Goal: Information Seeking & Learning: Check status

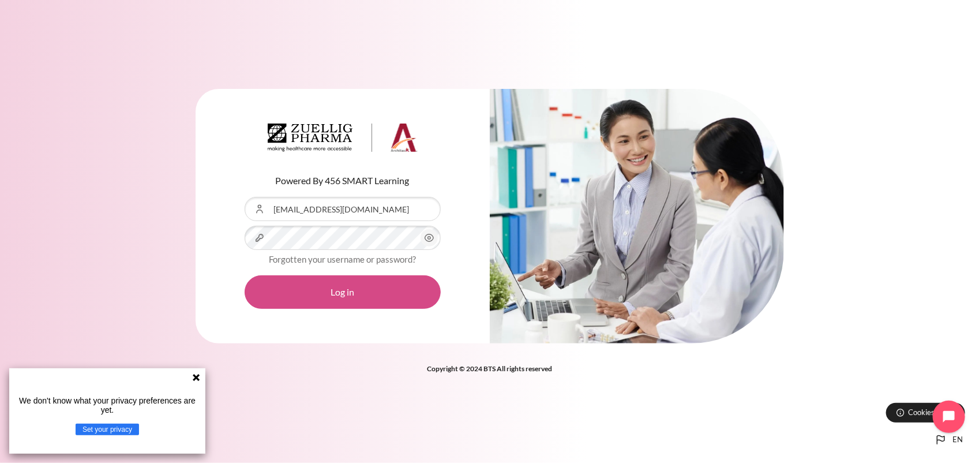
click at [378, 289] on button "Log in" at bounding box center [343, 291] width 196 height 33
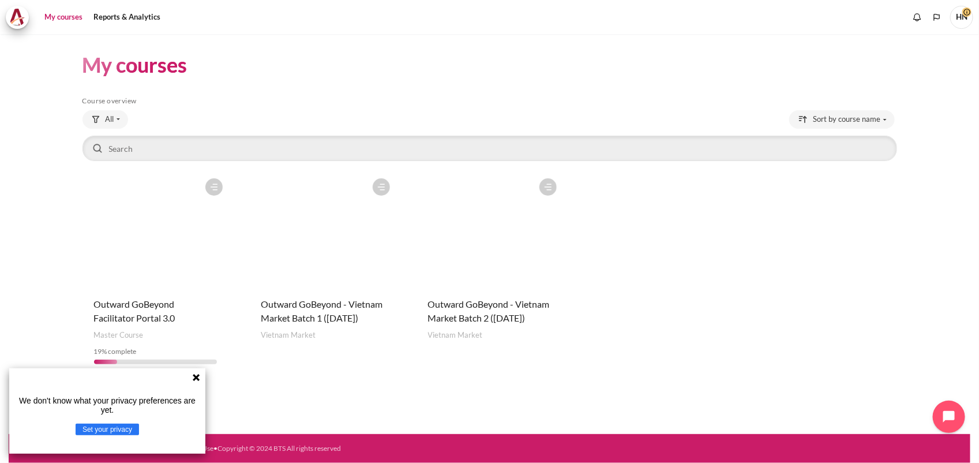
click at [479, 226] on figure "Content" at bounding box center [490, 229] width 147 height 115
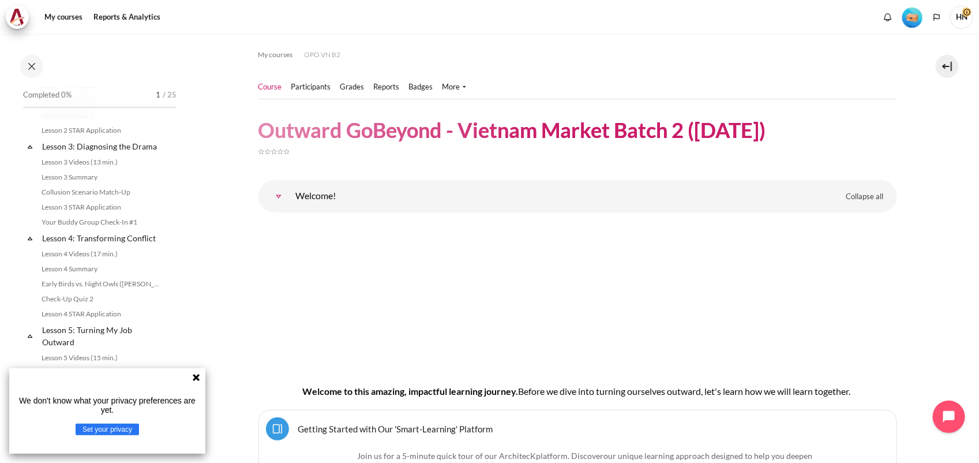
scroll to position [361, 0]
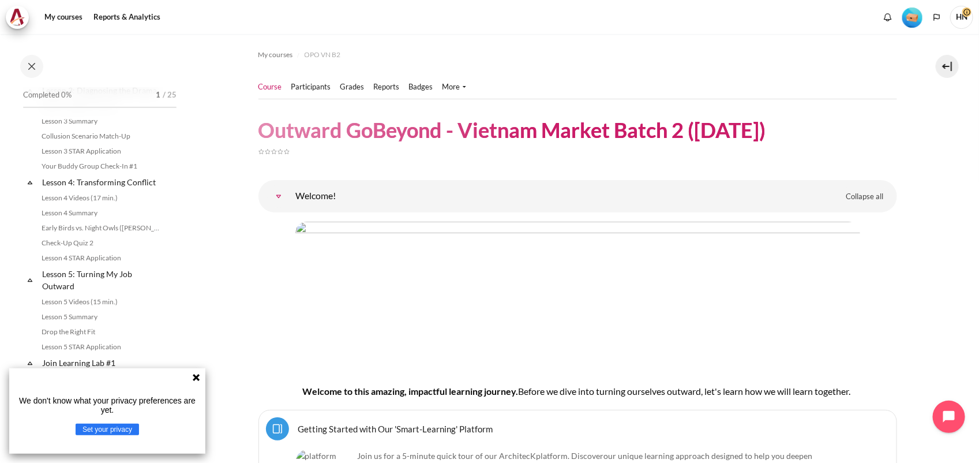
drag, startPoint x: 196, startPoint y: 376, endPoint x: 195, endPoint y: 370, distance: 5.9
click at [196, 376] on icon at bounding box center [196, 377] width 7 height 7
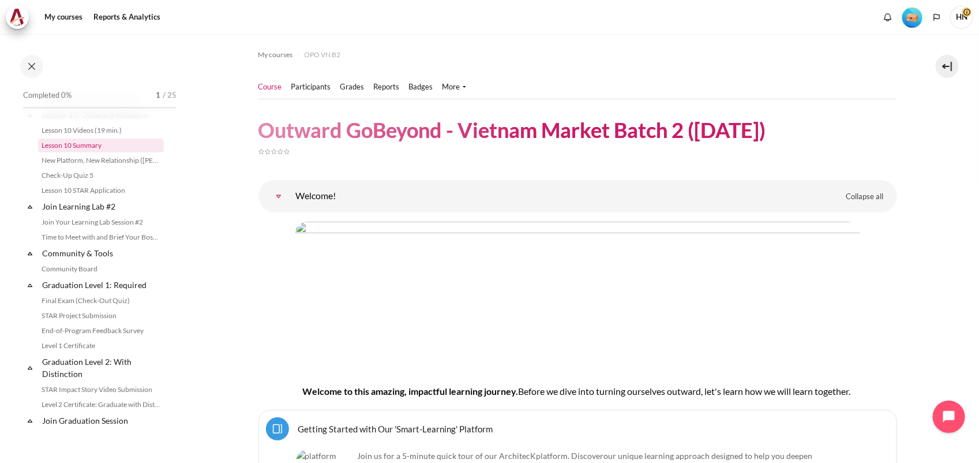
scroll to position [1154, 0]
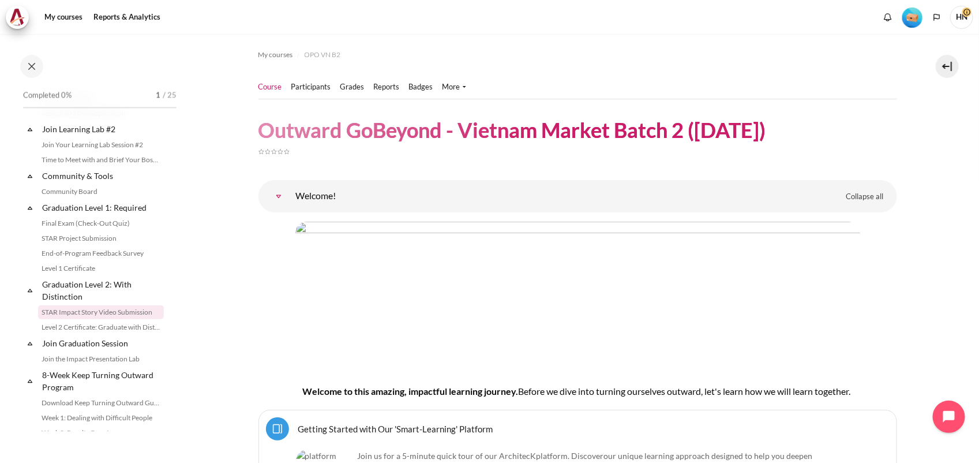
click at [92, 319] on link "STAR Impact Story Video Submission" at bounding box center [101, 312] width 126 height 14
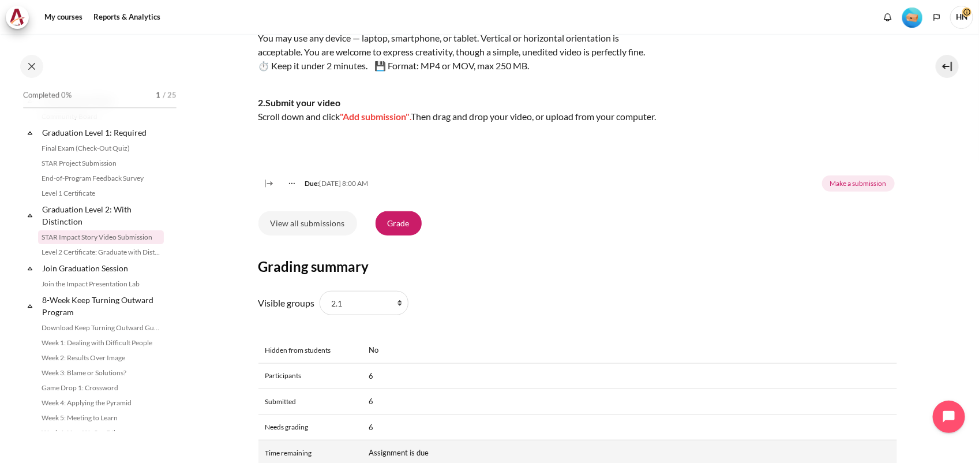
scroll to position [313, 0]
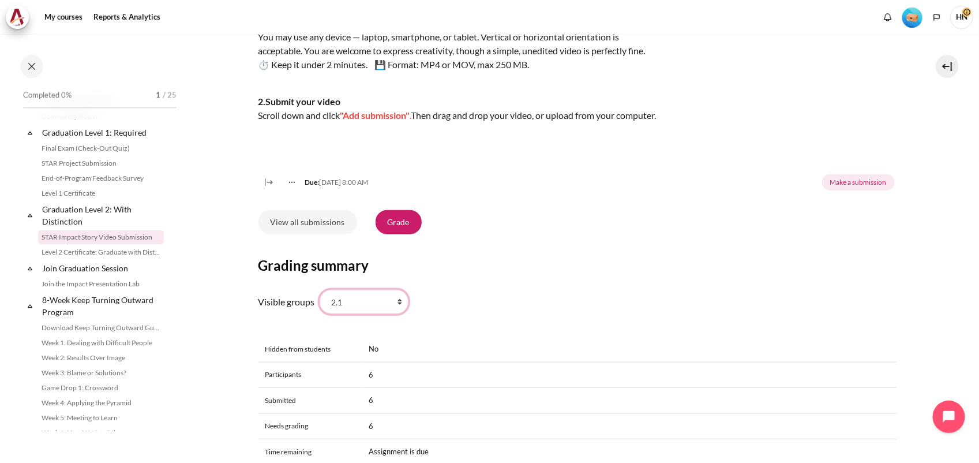
click at [395, 314] on select "All participants 2.1 2.2 2.3 2.4 2.5 2.6 2.7 2.8" at bounding box center [364, 302] width 89 height 24
select select "0"
click at [320, 303] on select "All participants 2.1 2.2 2.3 2.4 2.5 2.6 2.7 2.8" at bounding box center [364, 302] width 89 height 24
click at [319, 232] on link "View all submissions" at bounding box center [307, 222] width 99 height 24
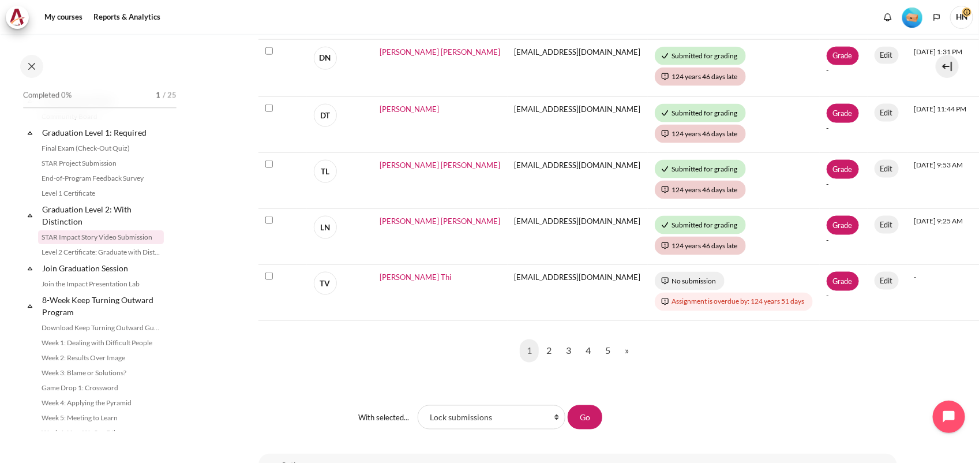
scroll to position [721, 0]
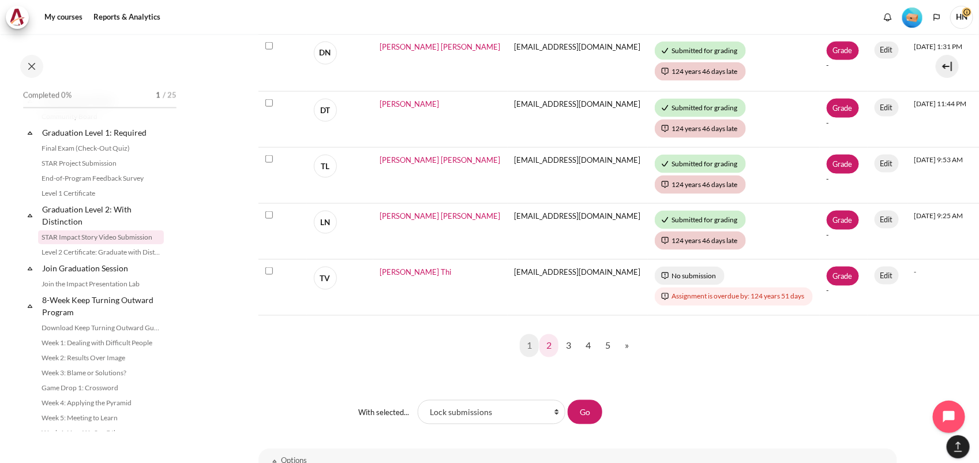
click at [544, 343] on link "2" at bounding box center [548, 345] width 19 height 23
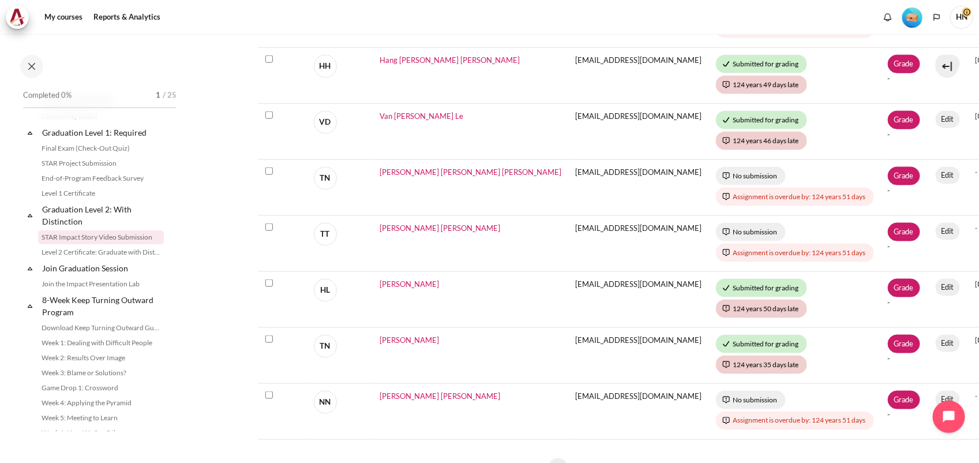
scroll to position [649, 0]
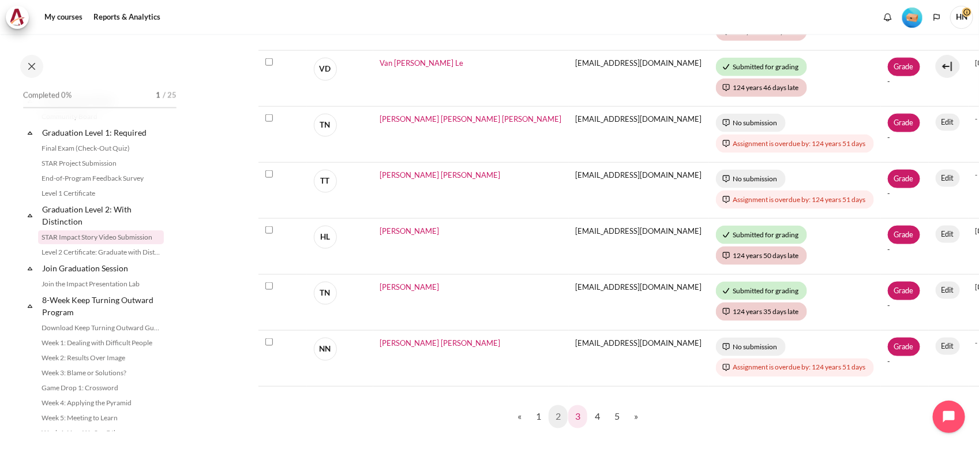
click at [577, 413] on link "3" at bounding box center [577, 416] width 19 height 23
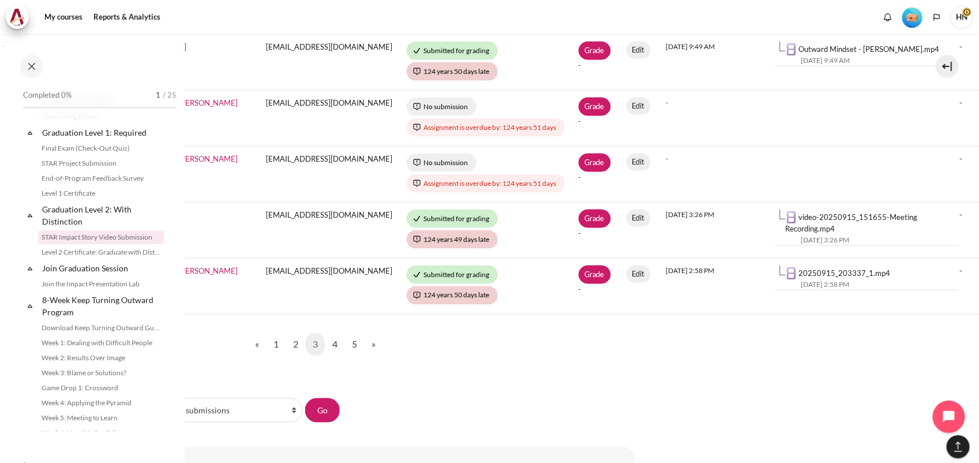
scroll to position [721, 284]
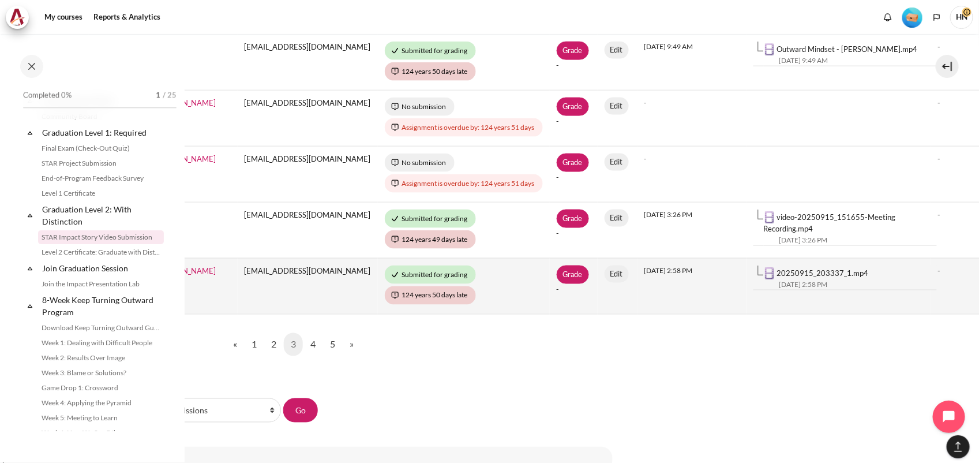
click at [777, 268] on link "20250915_203337_1.mp4" at bounding box center [823, 272] width 92 height 9
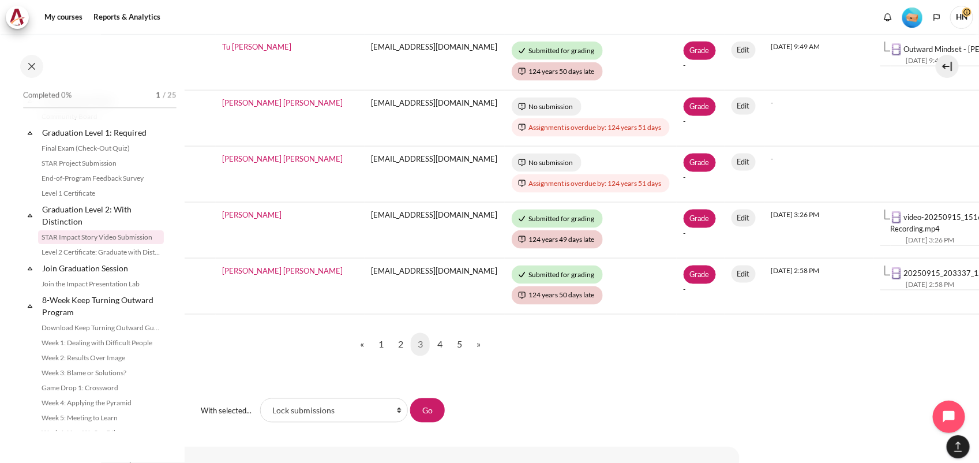
scroll to position [721, 145]
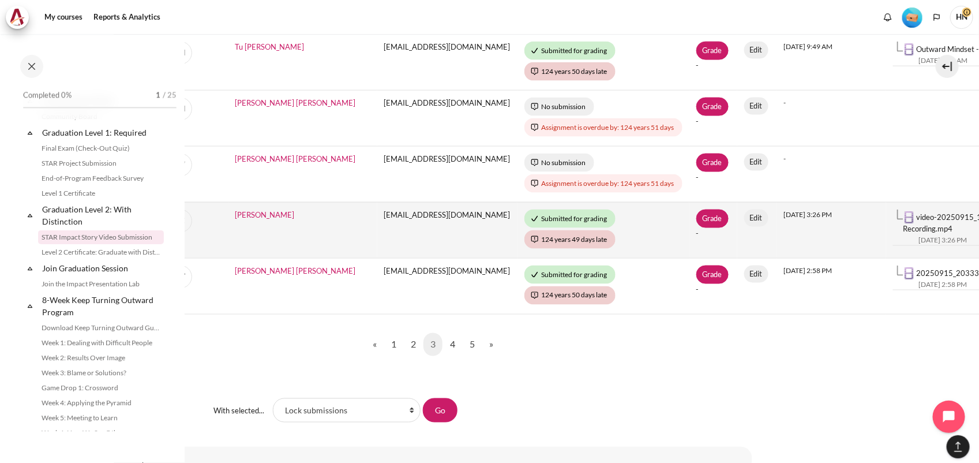
click at [903, 212] on link "video-20250915_151655-Meeting Recording.mp4" at bounding box center [969, 222] width 132 height 21
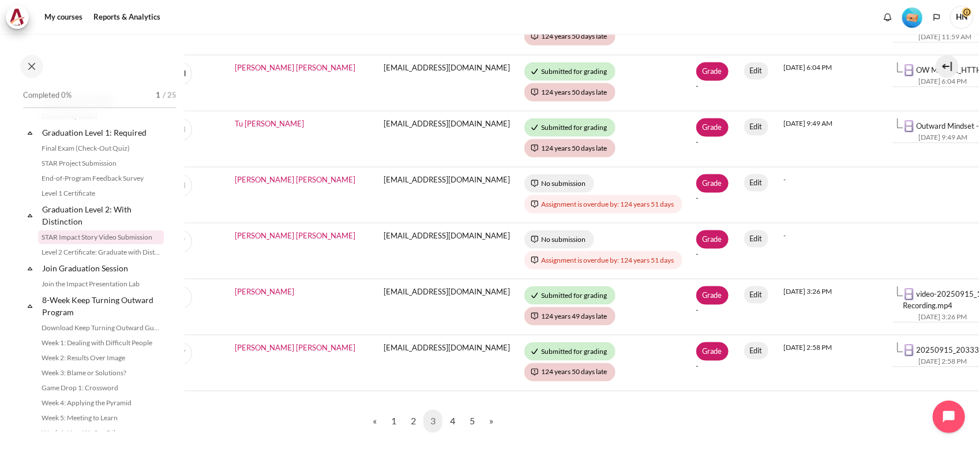
scroll to position [577, 145]
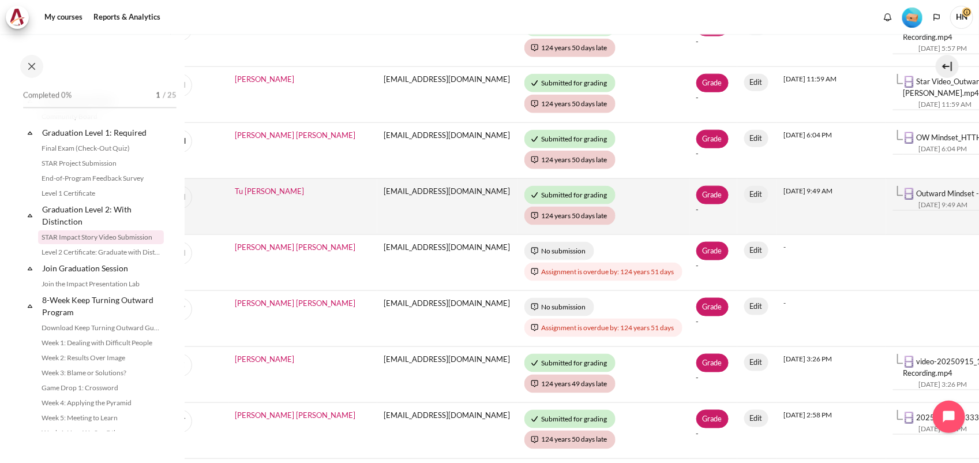
click at [917, 189] on link "Outward Mindset - Ha Huy Tu.mp4" at bounding box center [987, 193] width 141 height 9
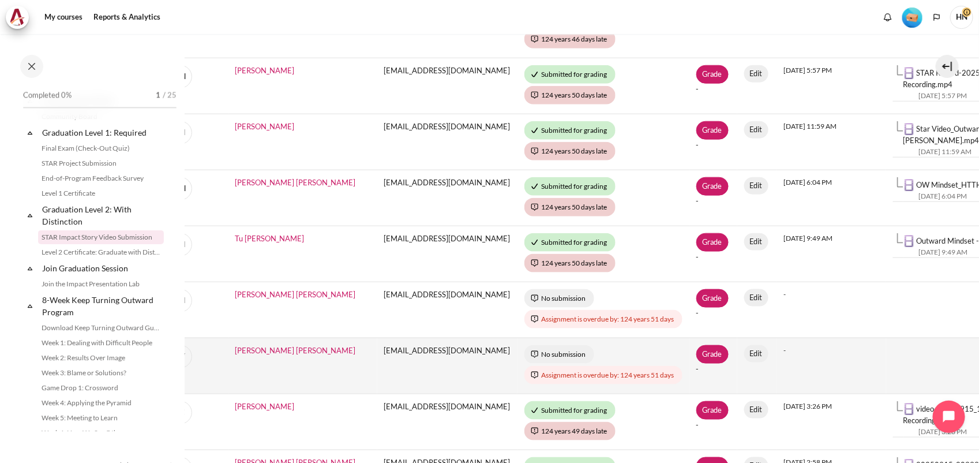
scroll to position [505, 145]
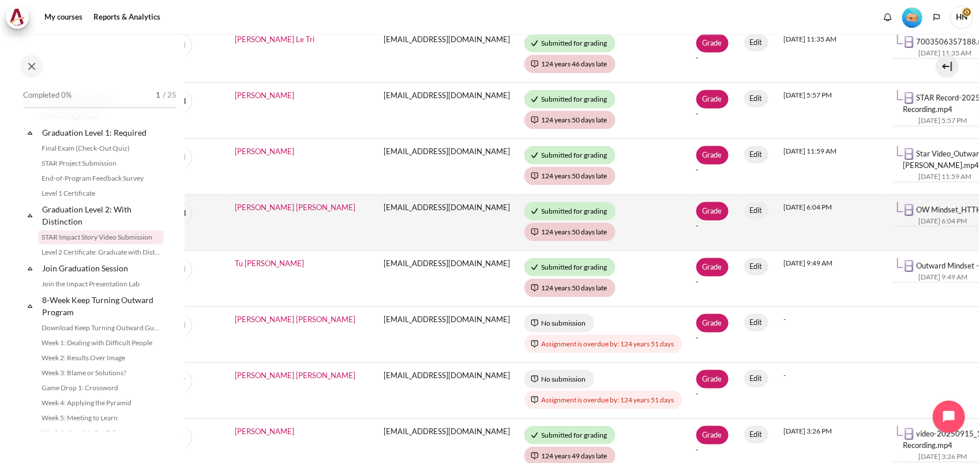
click at [917, 205] on link "OW Mindset_HTTHuyen.mp4" at bounding box center [966, 209] width 99 height 9
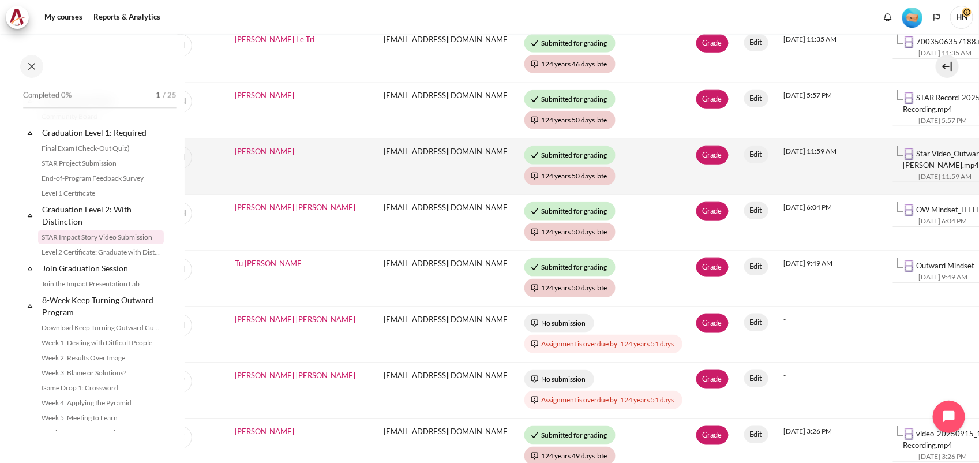
click at [907, 149] on link "Star Video_Outward Mindset_Nguyen Ky Thao.mp4" at bounding box center [972, 159] width 138 height 21
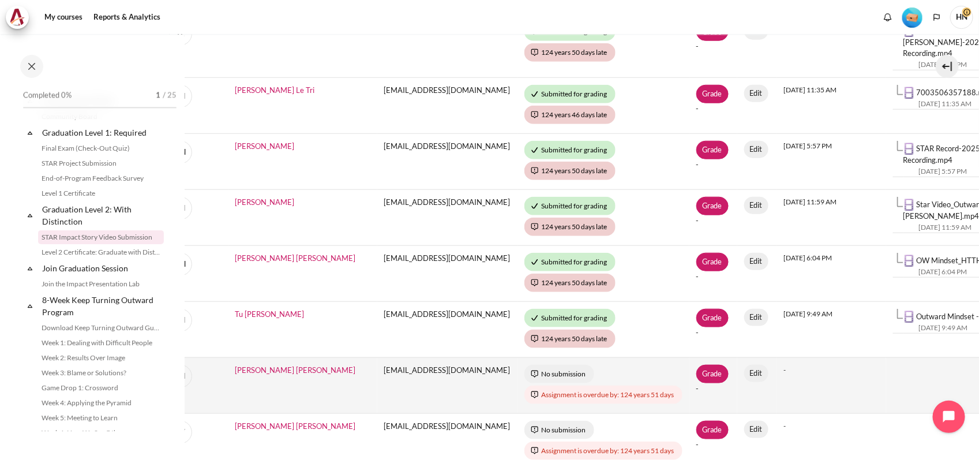
scroll to position [433, 145]
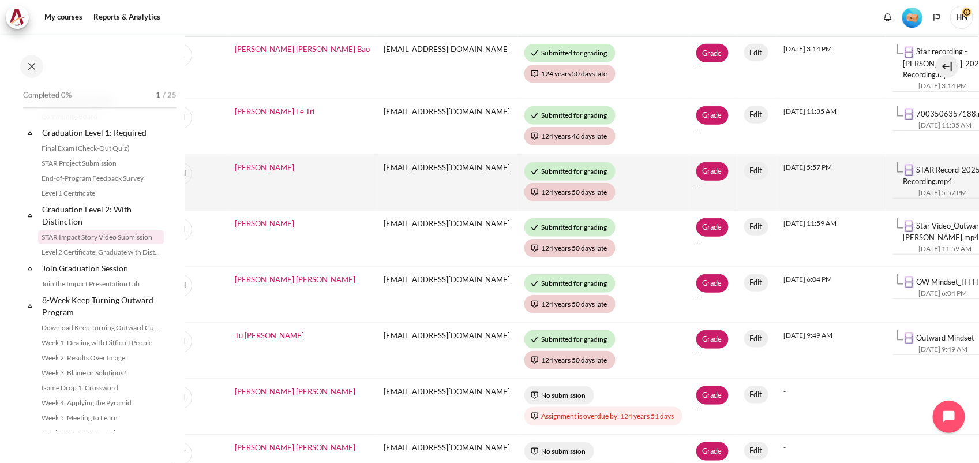
click at [903, 165] on link "STAR Record-20250916_171858-Meeting Recording.mp4" at bounding box center [981, 175] width 157 height 21
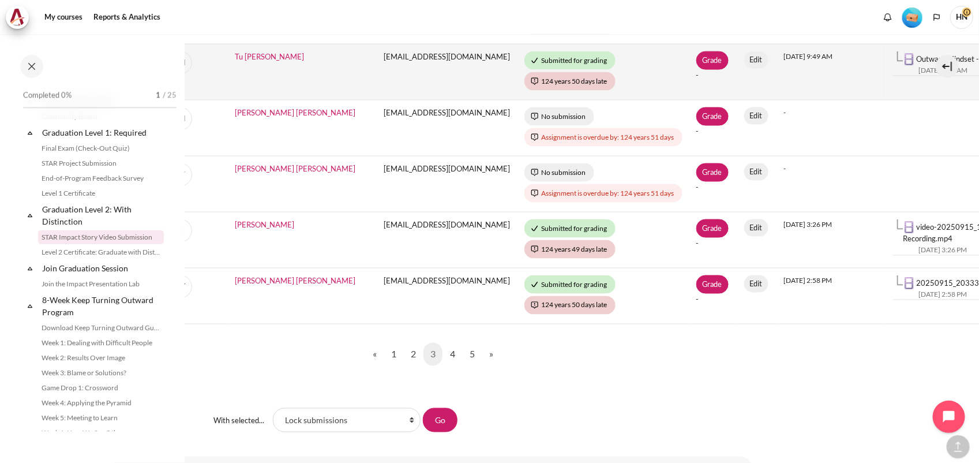
scroll to position [719, 145]
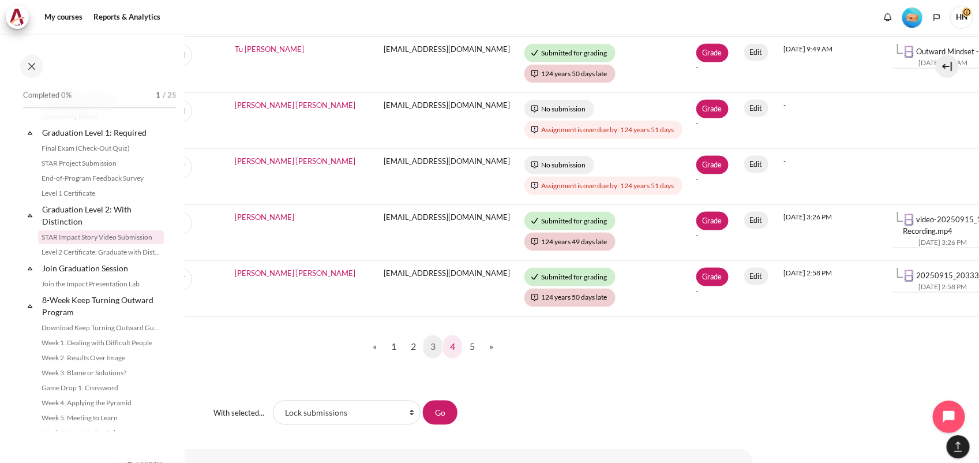
click at [452, 339] on link "4" at bounding box center [452, 346] width 19 height 23
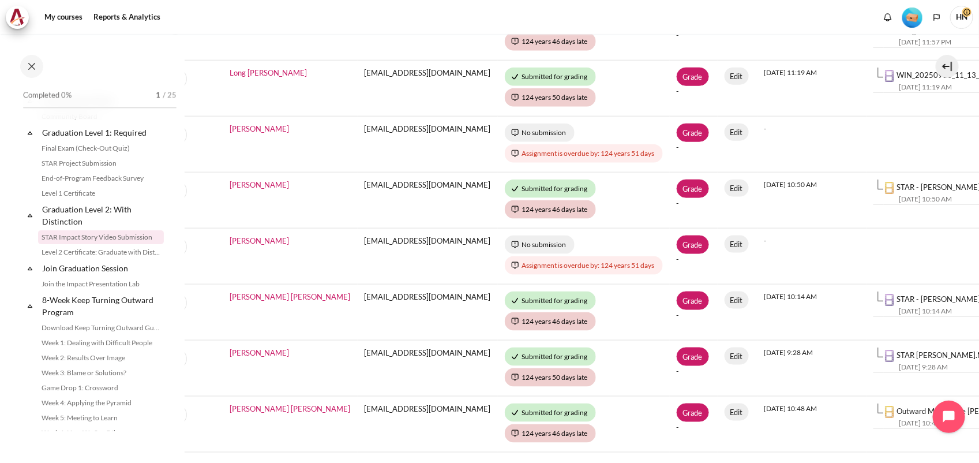
scroll to position [577, 170]
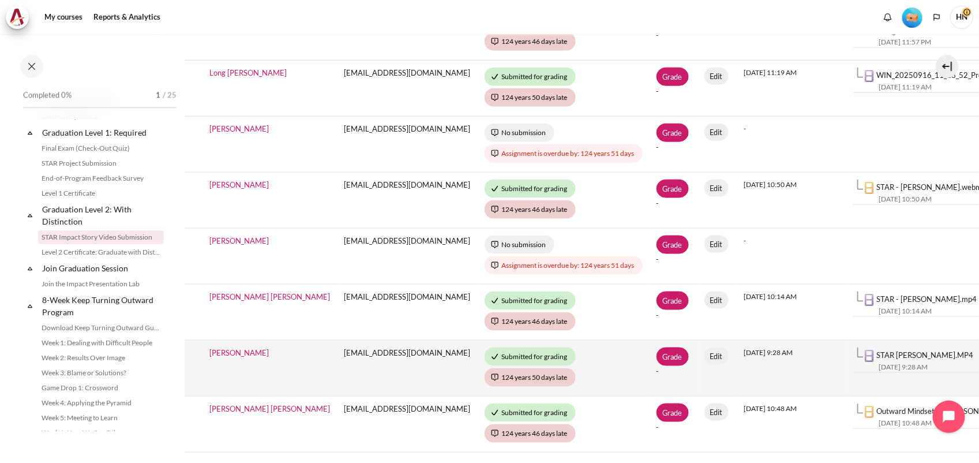
click at [904, 354] on link "STAR [PERSON_NAME].MP4" at bounding box center [925, 354] width 97 height 9
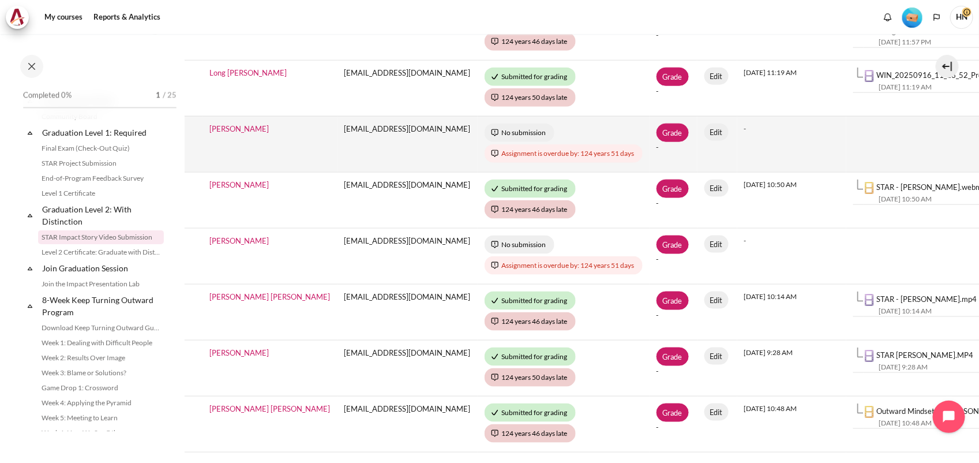
click at [936, 151] on td "Content" at bounding box center [938, 144] width 185 height 56
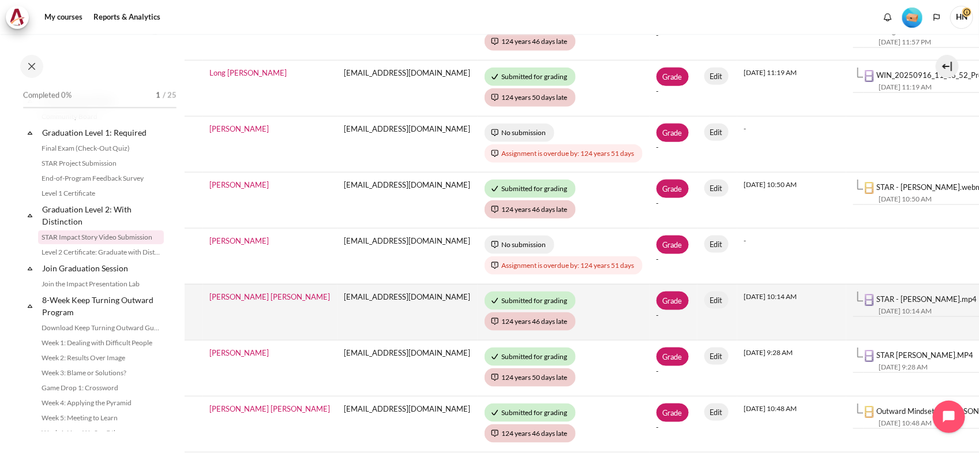
scroll to position [865, 170]
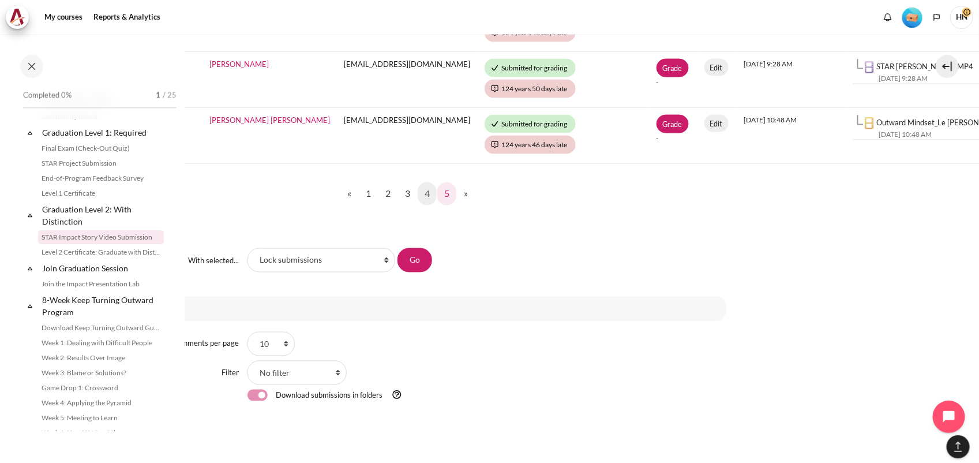
click at [445, 192] on link "5" at bounding box center [446, 193] width 19 height 23
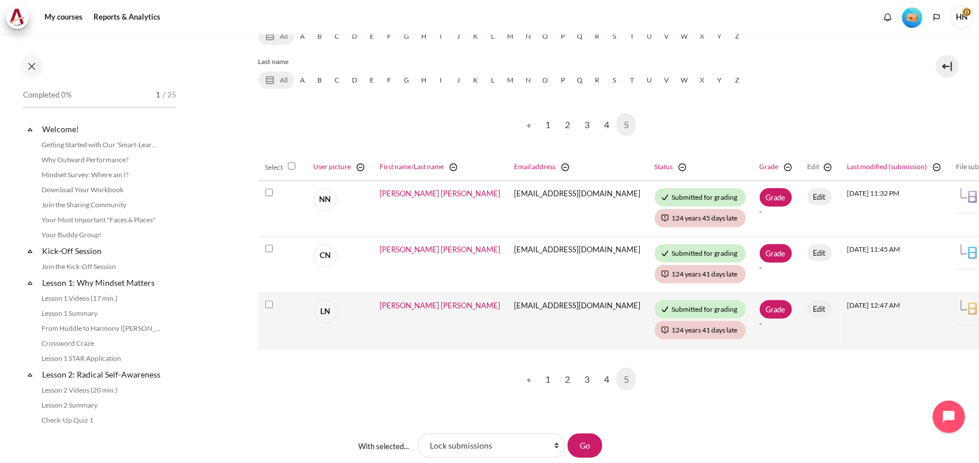
scroll to position [1229, 0]
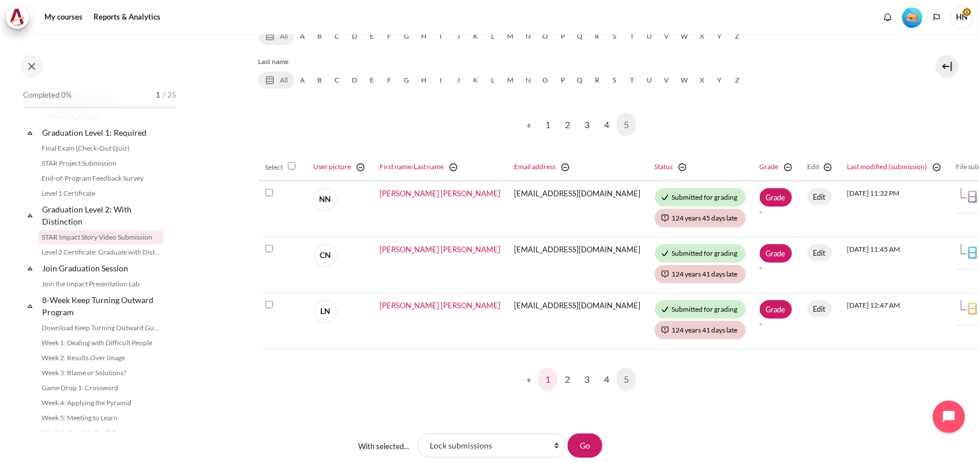
click at [546, 378] on link "1" at bounding box center [547, 378] width 19 height 23
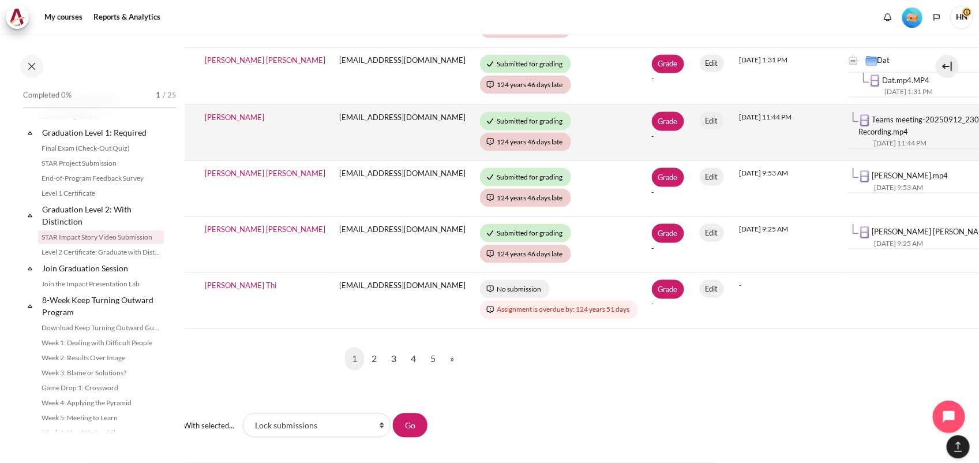
scroll to position [721, 175]
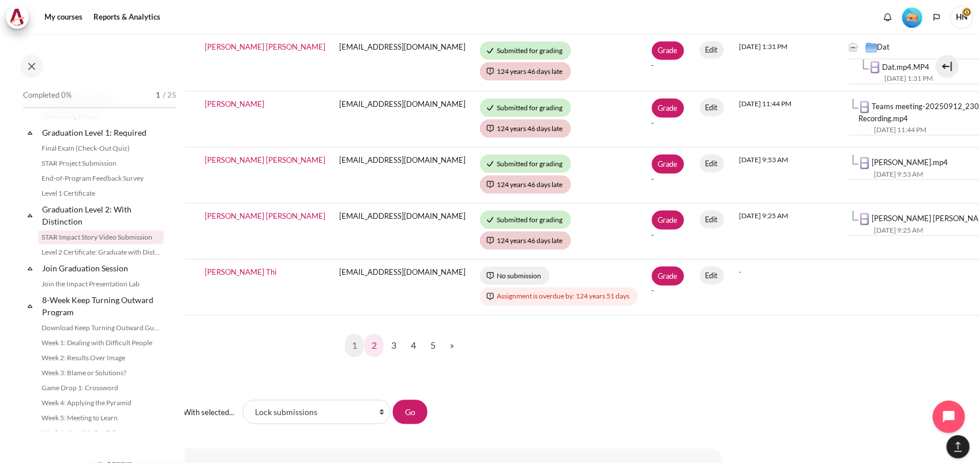
click at [370, 339] on link "2" at bounding box center [374, 345] width 19 height 23
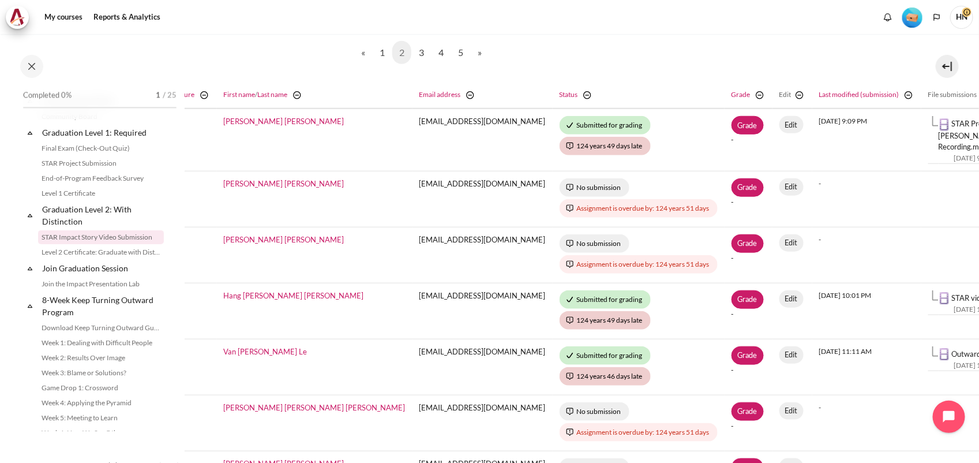
scroll to position [361, 113]
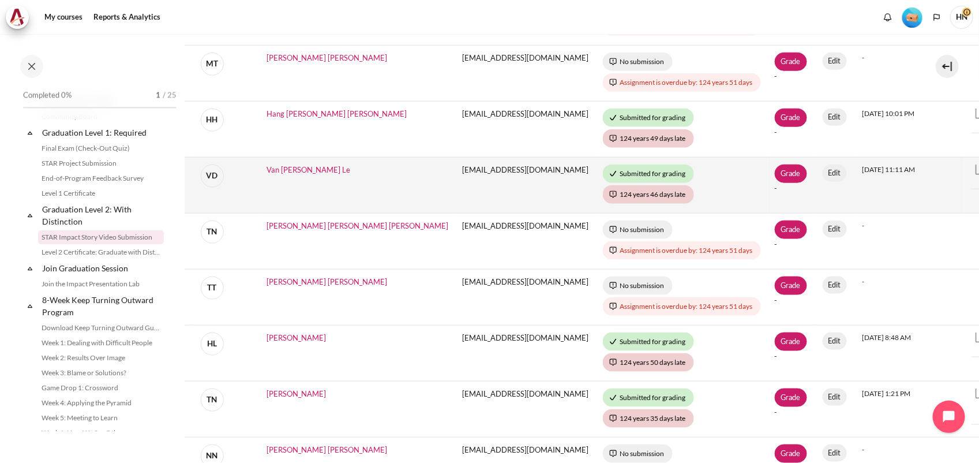
scroll to position [577, 113]
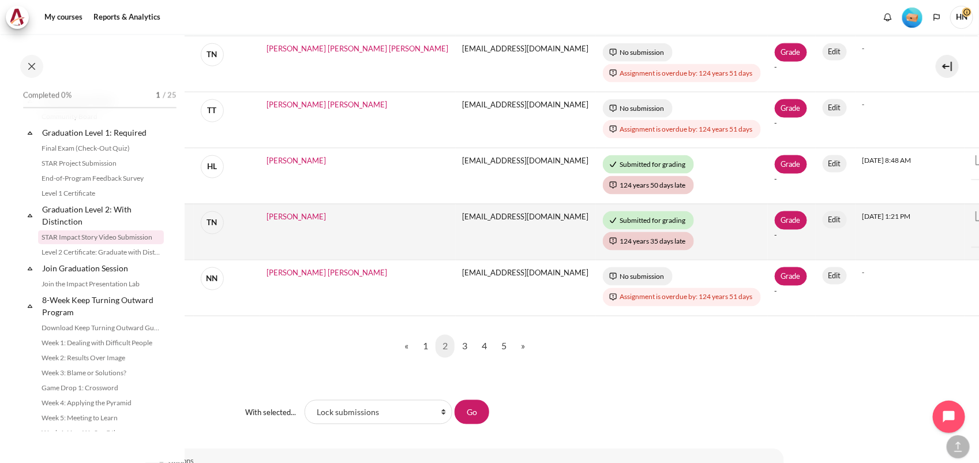
scroll to position [721, 113]
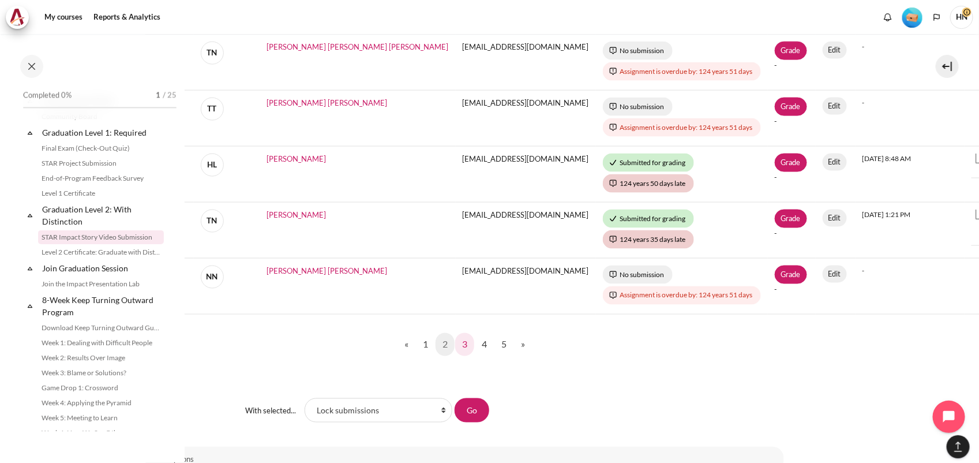
click at [463, 335] on link "3" at bounding box center [464, 344] width 19 height 23
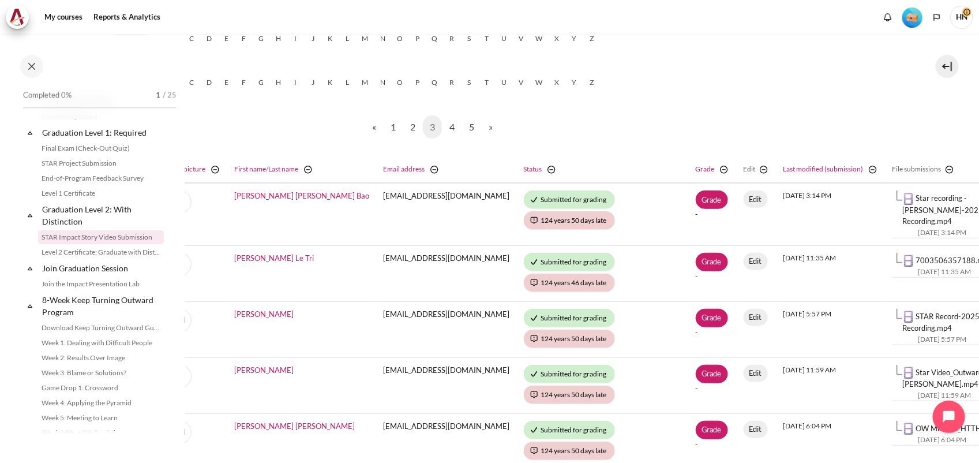
scroll to position [286, 182]
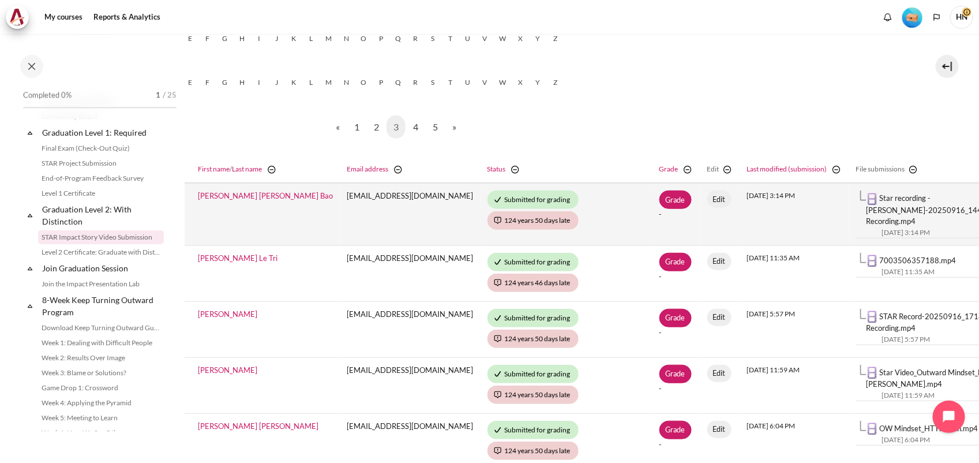
click at [867, 195] on link "Star recording - Bao Tran-20250916_144917-Meeting Recording.mp4" at bounding box center [947, 209] width 160 height 32
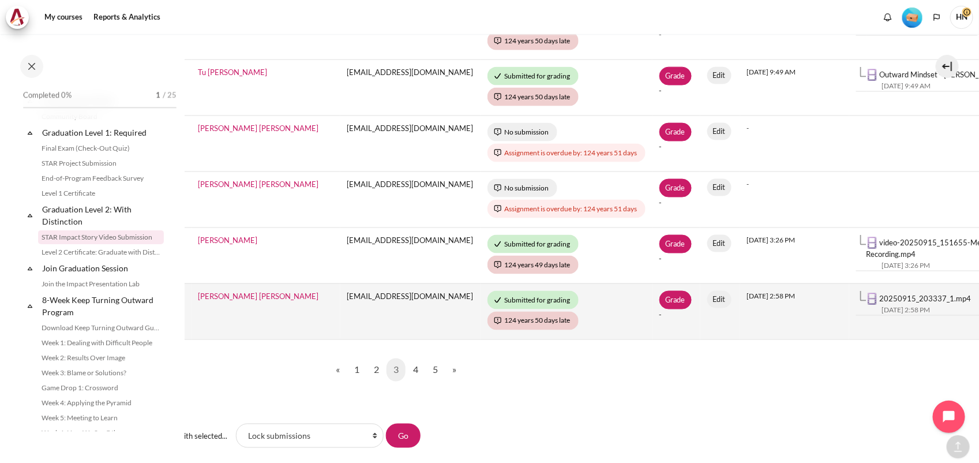
scroll to position [719, 182]
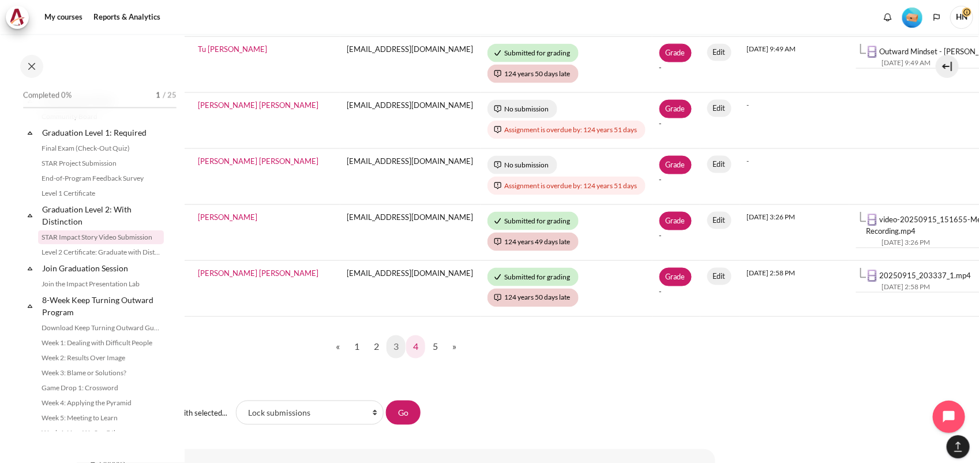
click at [413, 342] on link "4" at bounding box center [415, 346] width 19 height 23
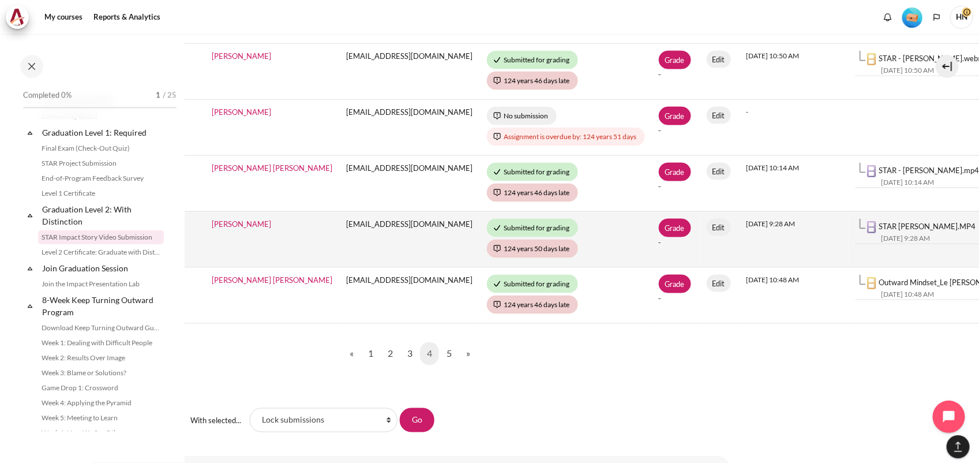
scroll to position [793, 168]
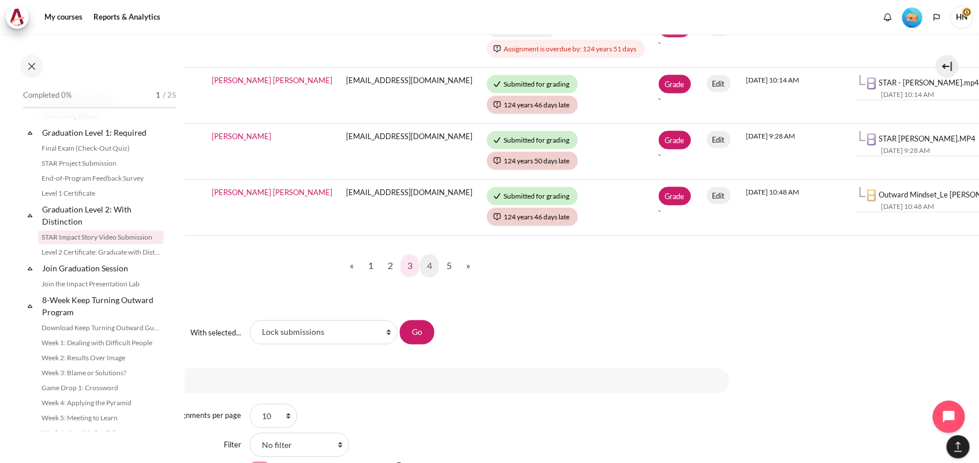
click at [403, 269] on link "3" at bounding box center [409, 265] width 19 height 23
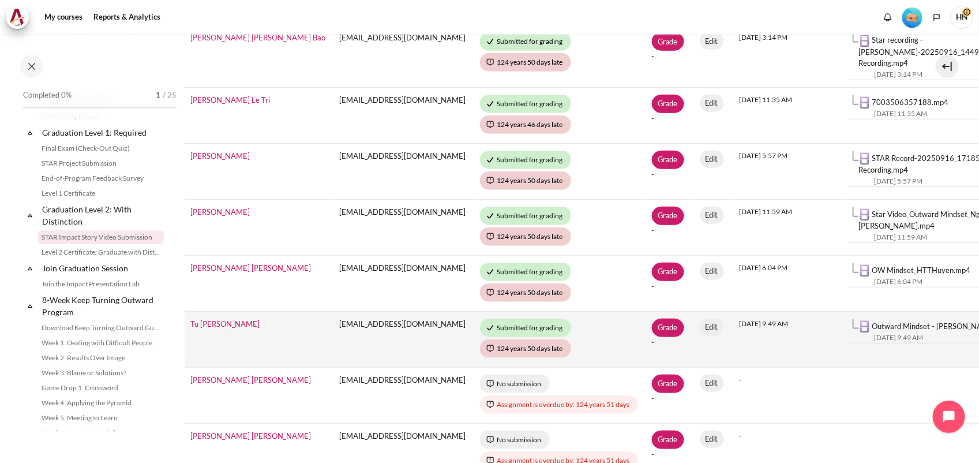
scroll to position [649, 189]
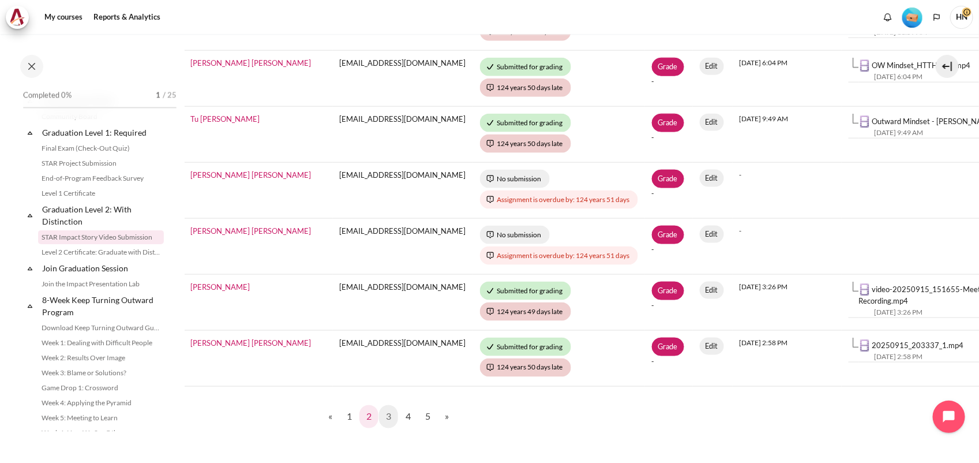
click at [368, 410] on link "2" at bounding box center [368, 416] width 19 height 23
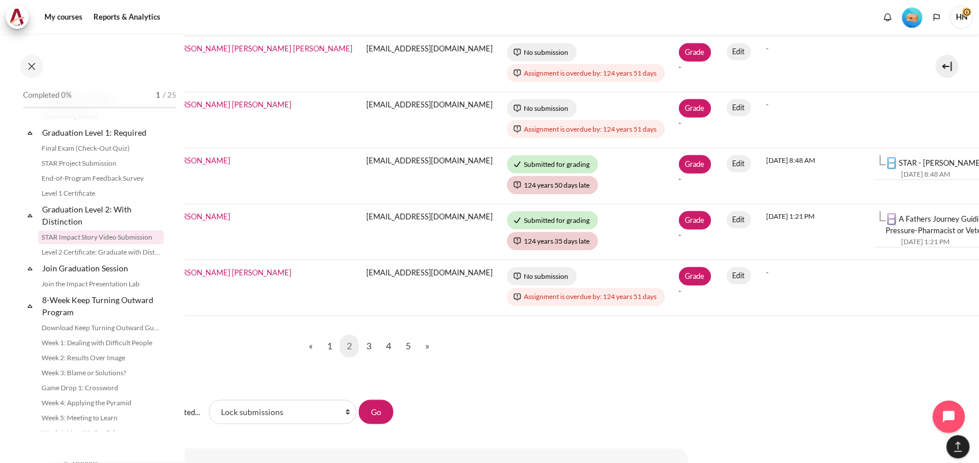
scroll to position [719, 209]
click at [320, 338] on link "1" at bounding box center [329, 346] width 19 height 23
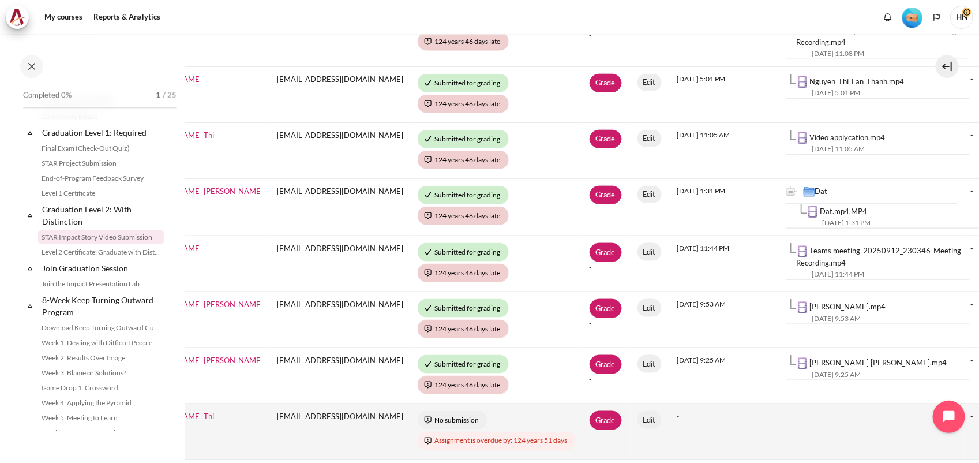
scroll to position [649, 237]
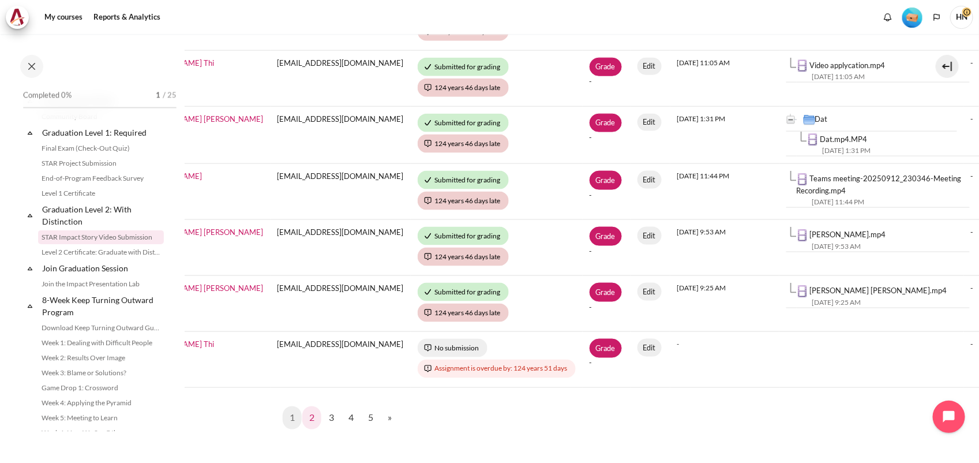
click at [307, 410] on link "2" at bounding box center [311, 417] width 19 height 23
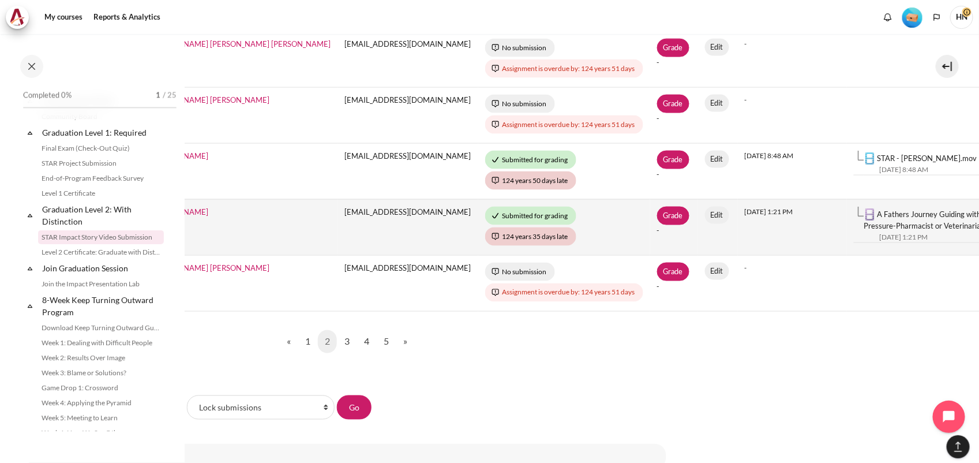
scroll to position [793, 231]
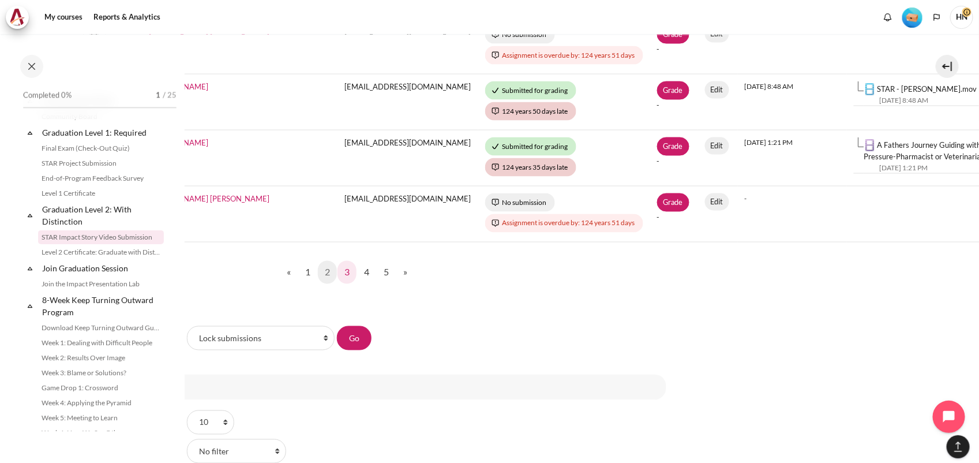
click at [342, 261] on link "3" at bounding box center [346, 272] width 19 height 23
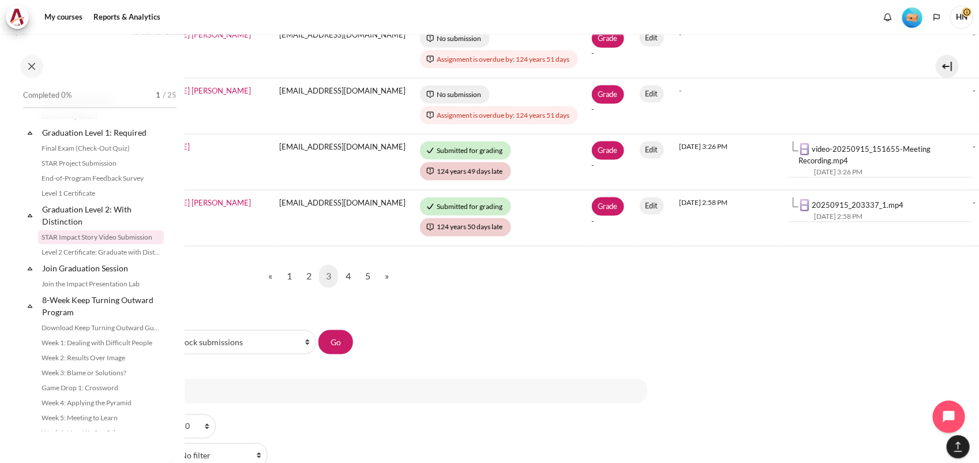
scroll to position [865, 249]
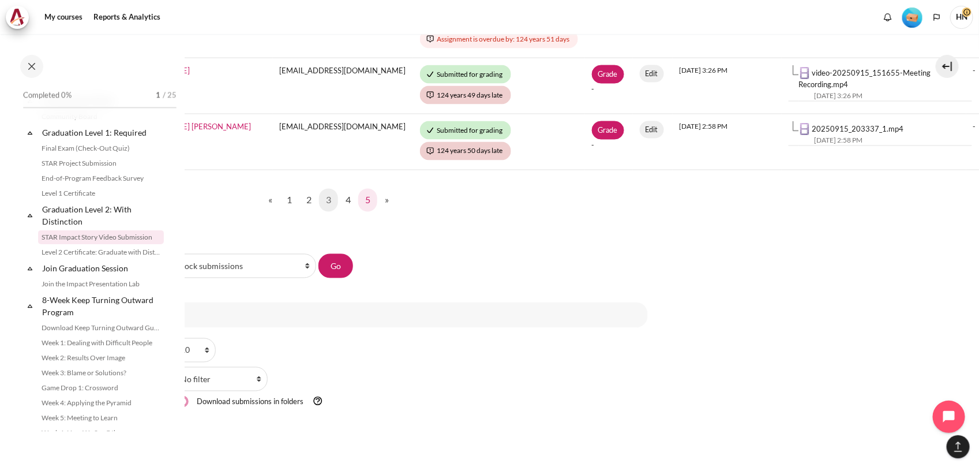
click at [365, 200] on link "5" at bounding box center [367, 200] width 19 height 23
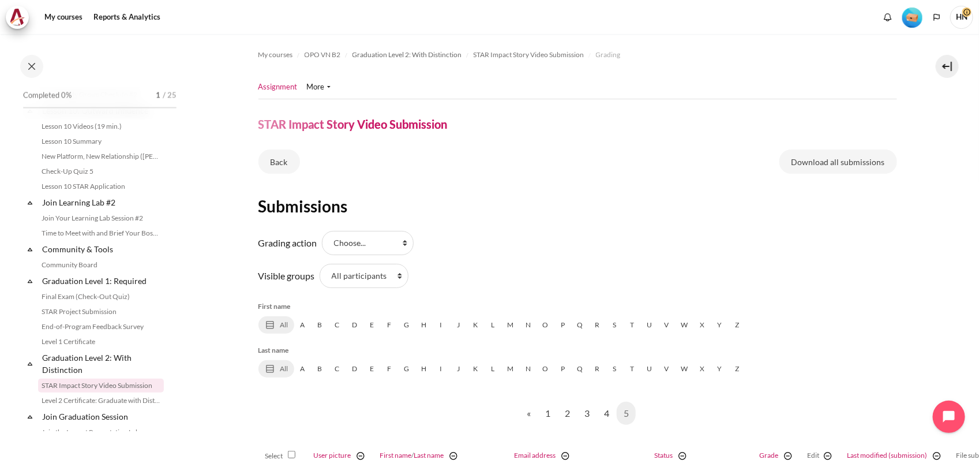
scroll to position [868, 0]
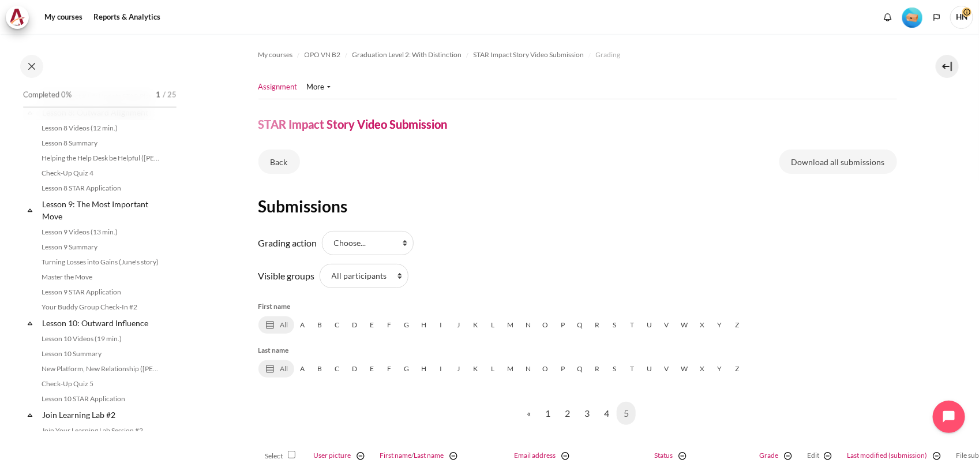
click at [916, 16] on img "Level #1" at bounding box center [912, 17] width 20 height 20
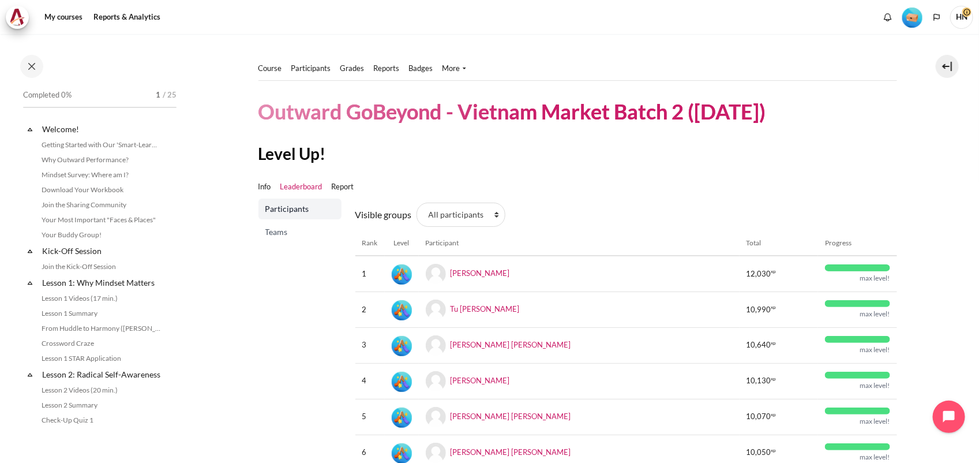
click at [278, 208] on span "Participants" at bounding box center [301, 209] width 72 height 12
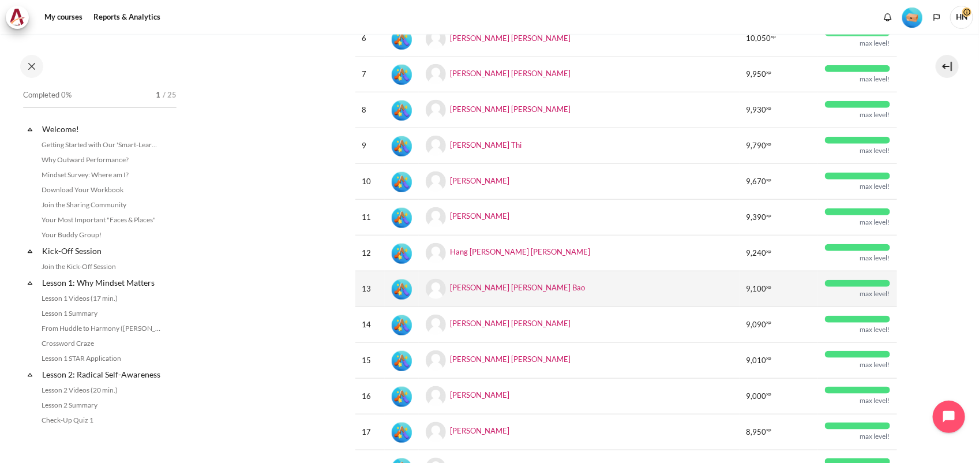
scroll to position [433, 0]
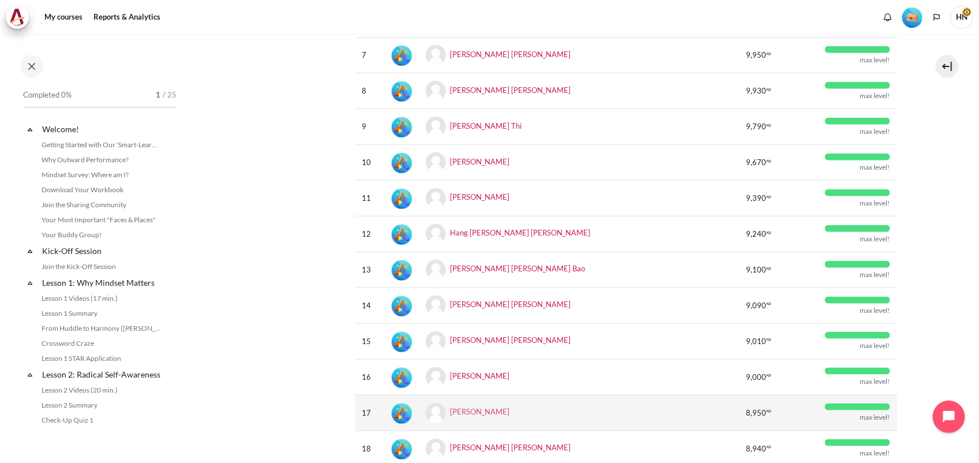
click at [497, 411] on link "Thanh Chung Que" at bounding box center [480, 411] width 59 height 9
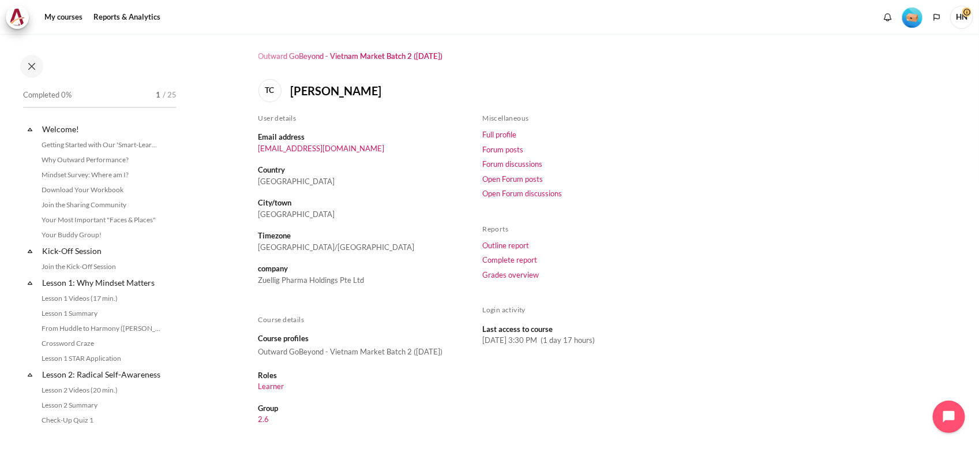
click at [909, 16] on img "Level #1" at bounding box center [912, 17] width 20 height 20
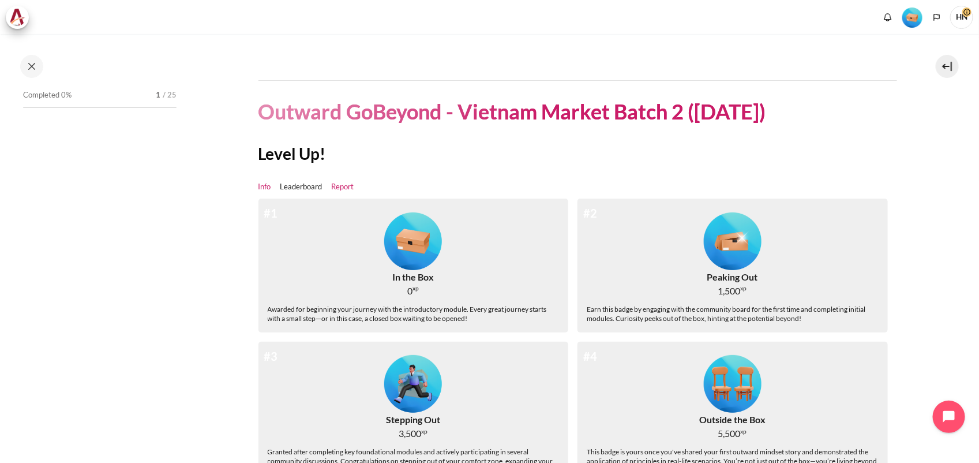
click at [347, 187] on link "Report" at bounding box center [343, 187] width 22 height 12
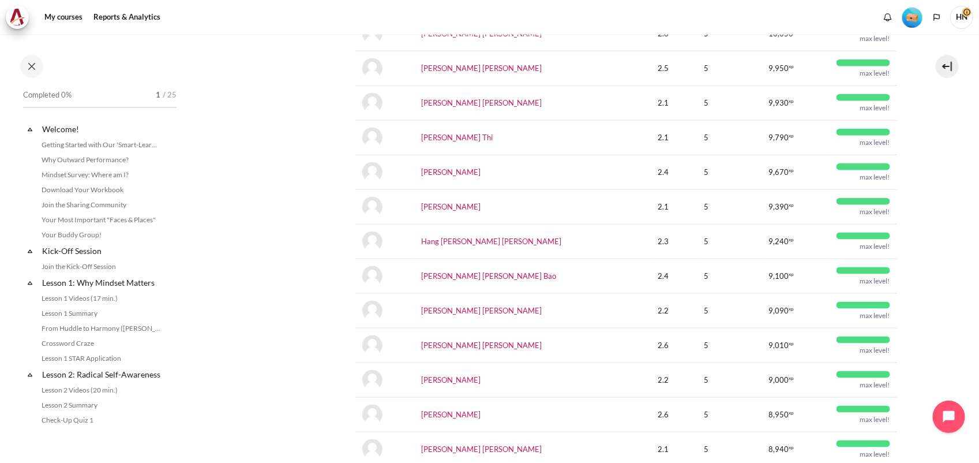
scroll to position [577, 0]
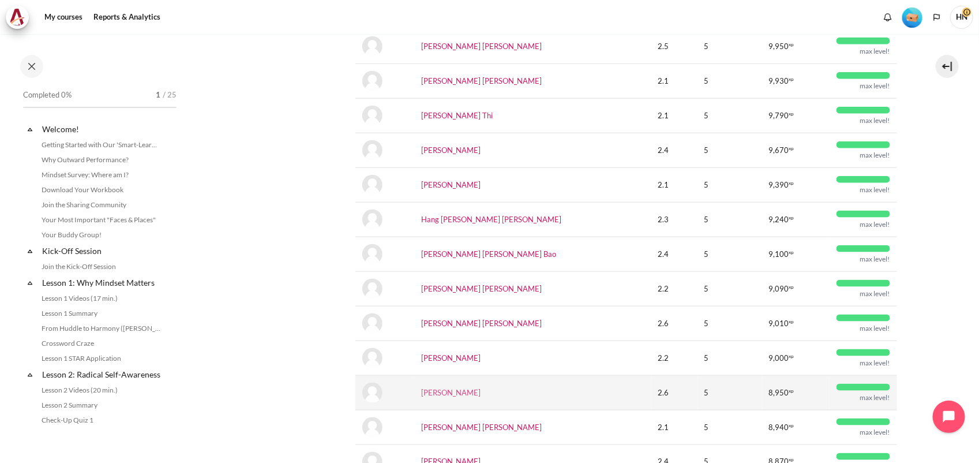
click at [471, 394] on link "[PERSON_NAME]" at bounding box center [450, 392] width 59 height 9
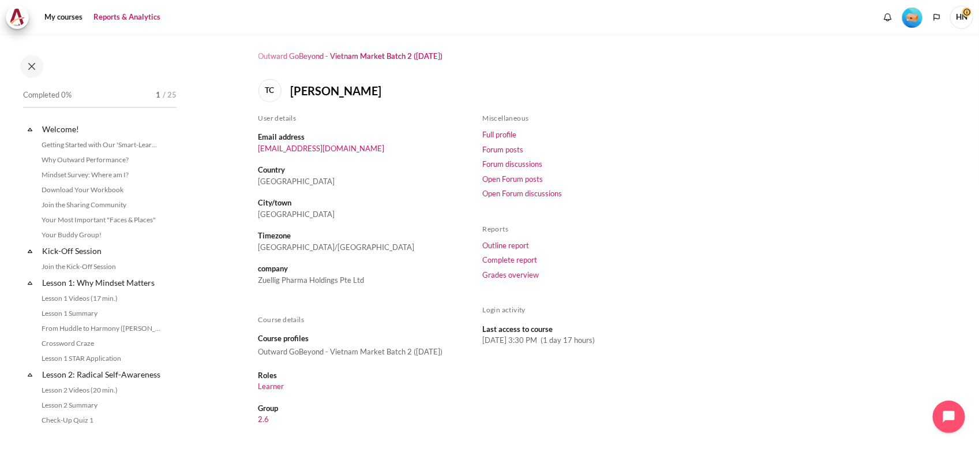
click at [133, 16] on link "Reports & Analytics" at bounding box center [126, 17] width 75 height 23
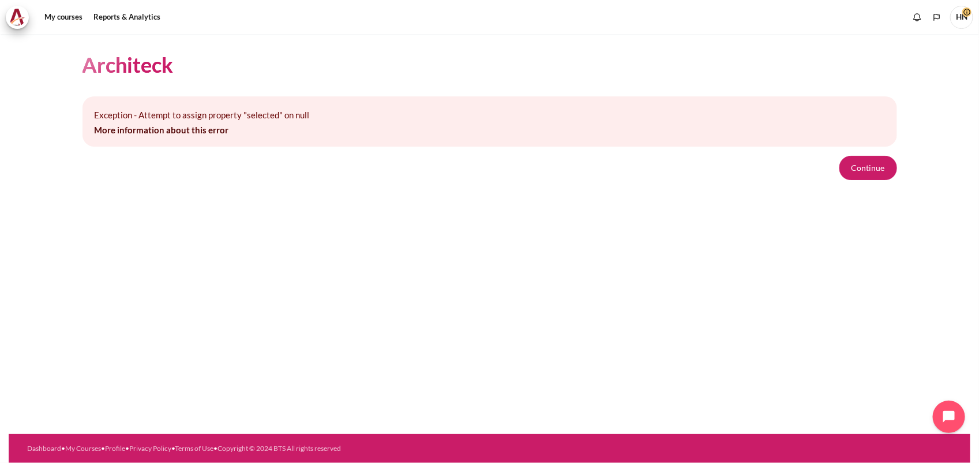
click at [408, 302] on div "Architeck Exception - Attempt to assign property "selected" on null More inform…" at bounding box center [490, 234] width 962 height 400
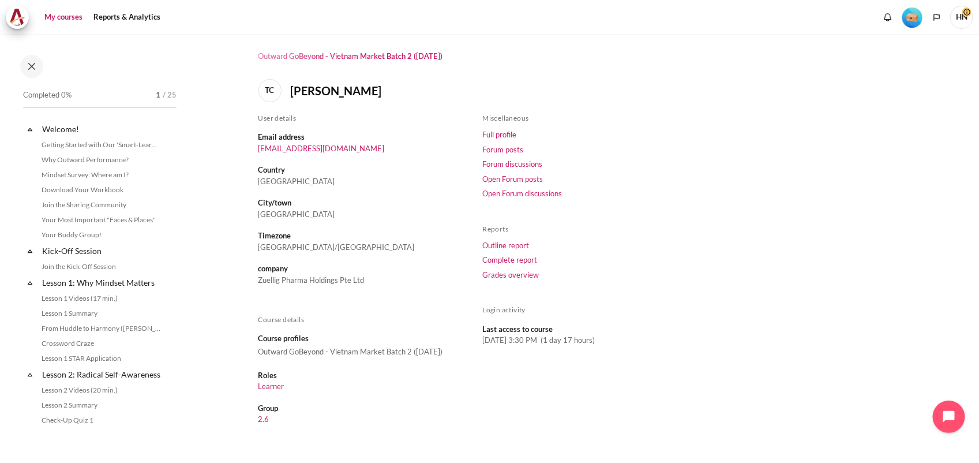
click at [70, 17] on link "My courses" at bounding box center [63, 17] width 46 height 23
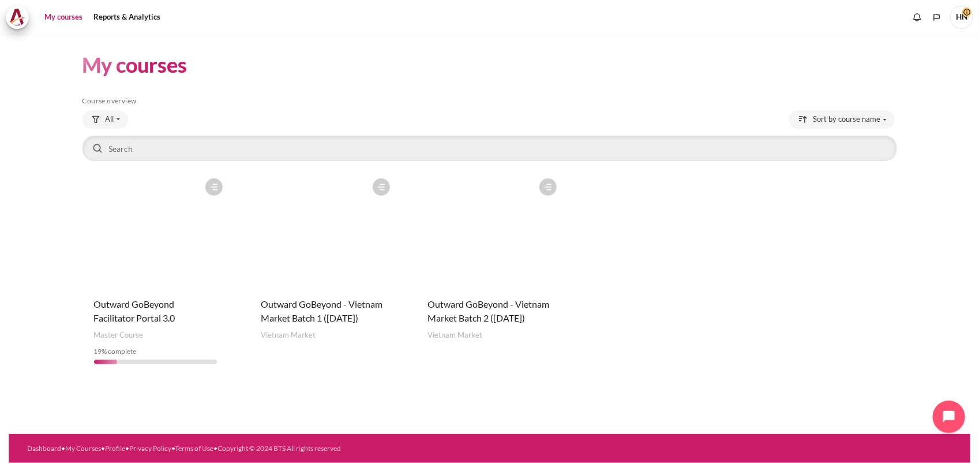
click at [497, 256] on figure "Content" at bounding box center [490, 229] width 147 height 115
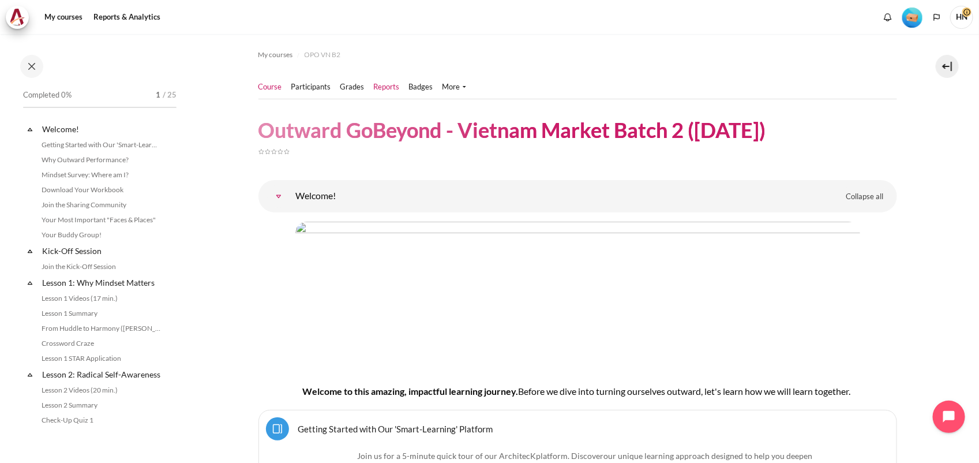
click at [379, 85] on link "Reports" at bounding box center [387, 87] width 26 height 12
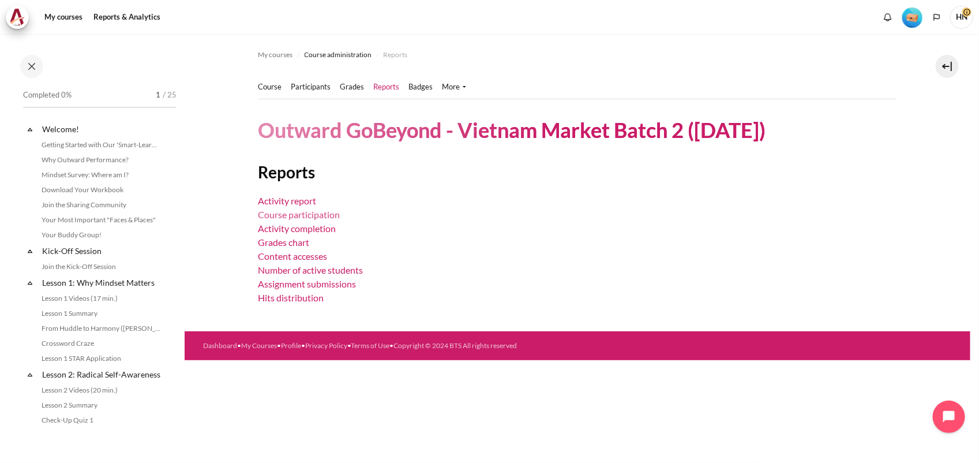
click at [310, 211] on link "Course participation" at bounding box center [299, 214] width 82 height 11
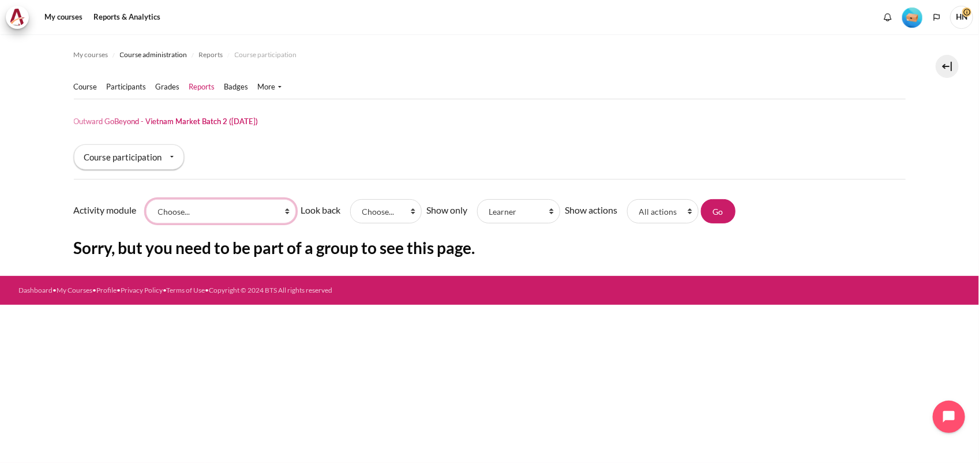
click at [189, 213] on select "Choose... STAR Impact Story Video Submission Level 1 Certificate Level 2 Certif…" at bounding box center [221, 211] width 150 height 24
click at [209, 209] on select "Choose... STAR Impact Story Video Submission Level 1 Certificate Level 2 Certif…" at bounding box center [221, 211] width 150 height 24
click at [139, 162] on div "Course participation" at bounding box center [129, 156] width 110 height 25
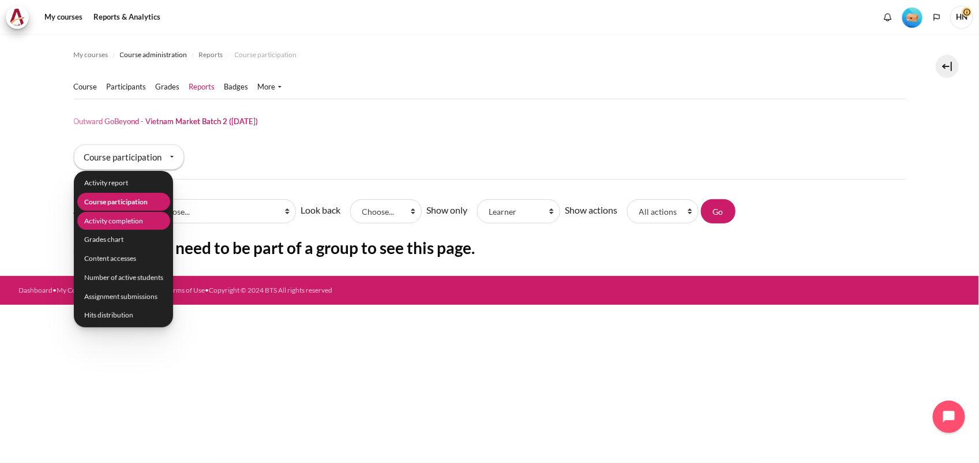
click at [123, 220] on li "Activity completion" at bounding box center [123, 221] width 93 height 18
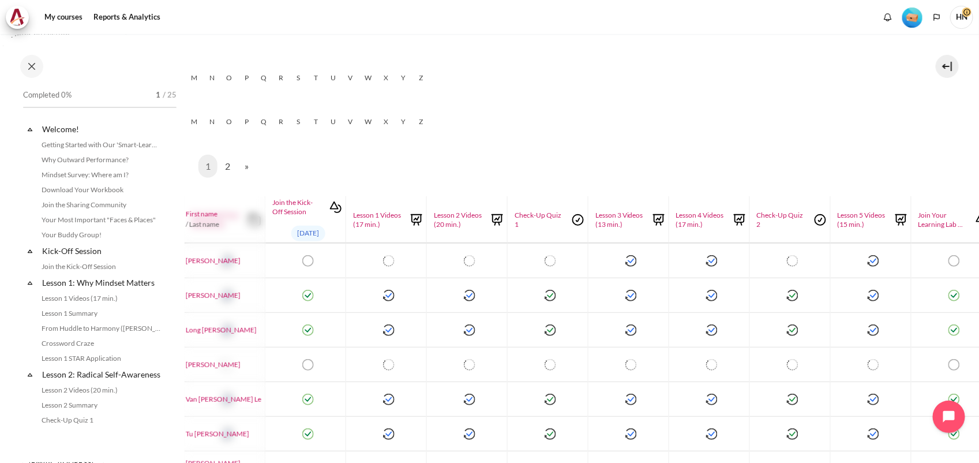
scroll to position [216, 367]
